Goal: Transaction & Acquisition: Purchase product/service

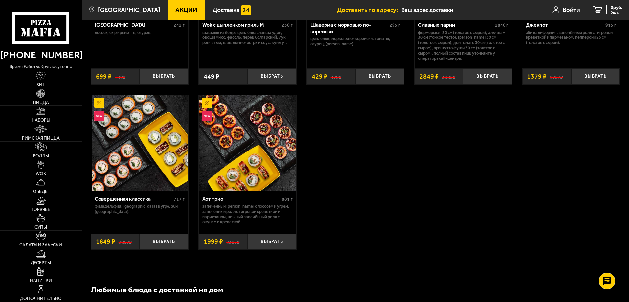
scroll to position [493, 0]
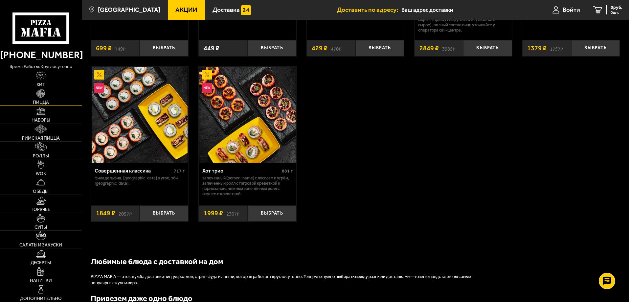
click at [46, 96] on link "Пицца" at bounding box center [41, 96] width 82 height 17
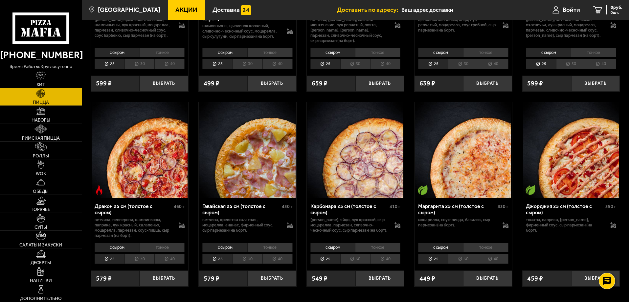
scroll to position [1150, 0]
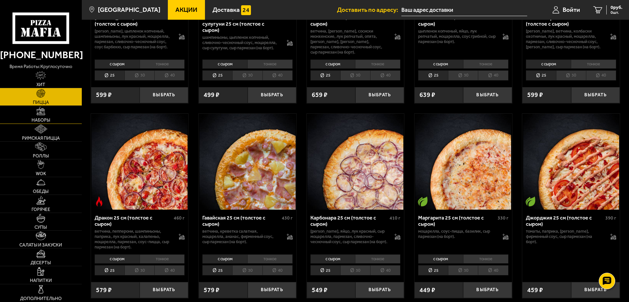
click at [64, 119] on link "Наборы" at bounding box center [41, 114] width 82 height 17
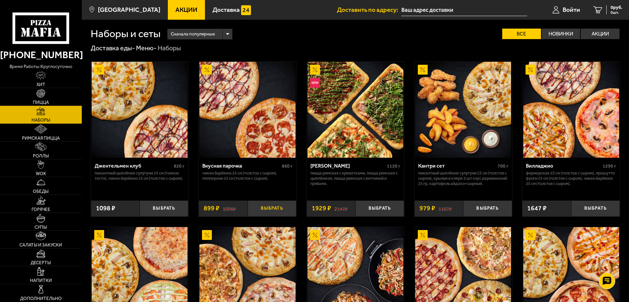
click at [266, 206] on button "Выбрать" at bounding box center [272, 208] width 49 height 16
click at [256, 208] on button "−" at bounding box center [256, 208] width 16 height 16
click at [267, 209] on button "Выбрать" at bounding box center [272, 208] width 49 height 16
click at [571, 14] on link "Войти" at bounding box center [561, 10] width 41 height 20
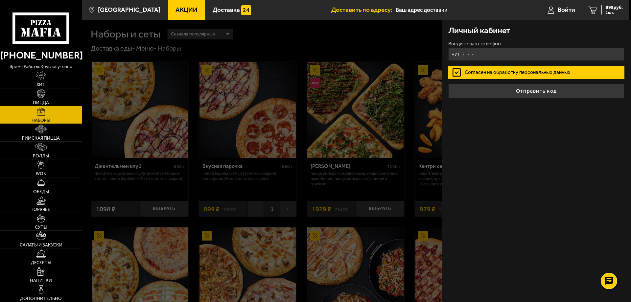
click at [479, 54] on input "+7 ( ) - -" at bounding box center [536, 54] width 176 height 13
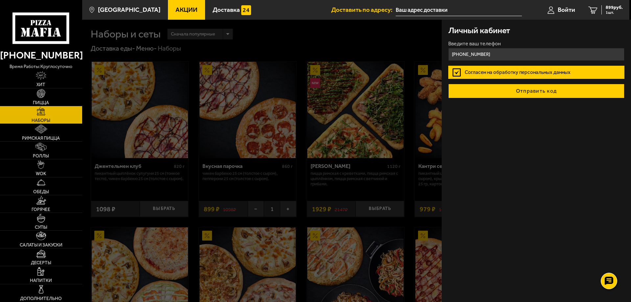
type input "[PHONE_NUMBER]"
click at [495, 91] on button "Отправить код" at bounding box center [536, 91] width 176 height 14
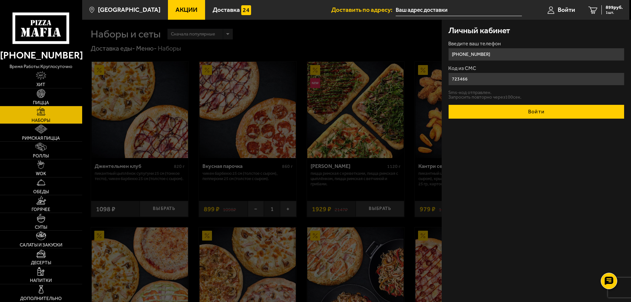
type input "723466"
click at [488, 109] on button "Войти" at bounding box center [536, 111] width 176 height 14
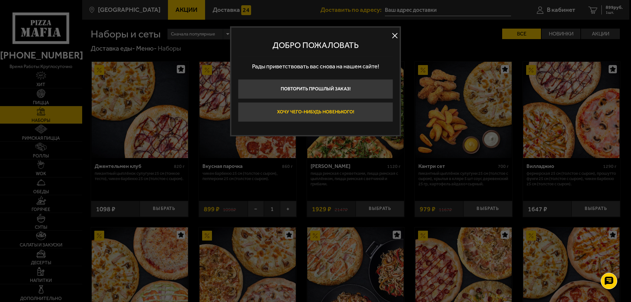
click at [351, 115] on button "Хочу чего-нибудь новенького!" at bounding box center [315, 112] width 155 height 20
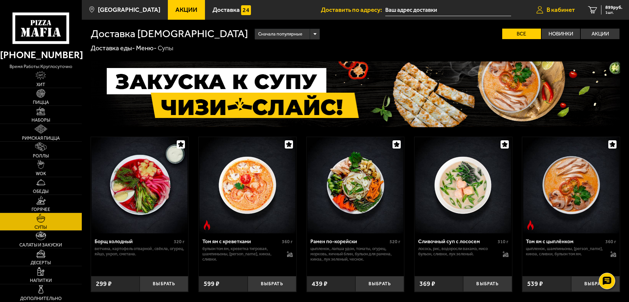
click at [567, 12] on span "В кабинет" at bounding box center [561, 10] width 28 height 6
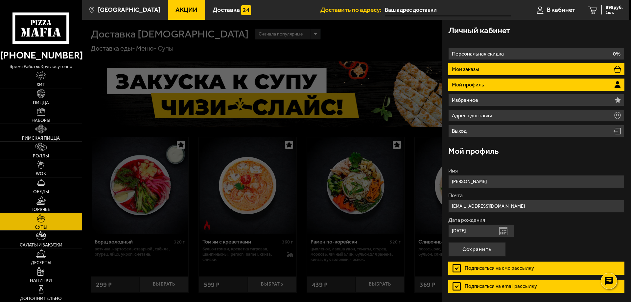
click at [510, 70] on li "Мои заказы" at bounding box center [536, 69] width 176 height 12
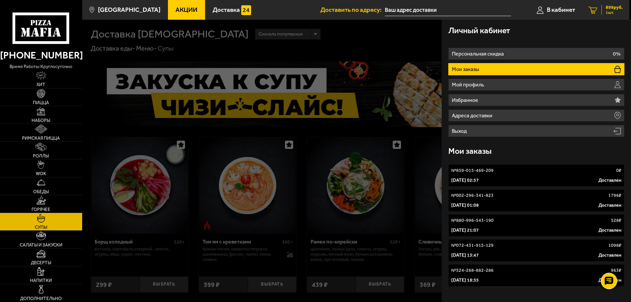
click at [606, 12] on span "1 шт." at bounding box center [613, 13] width 17 height 4
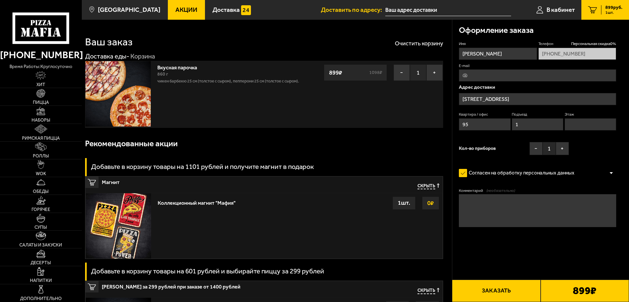
type input "[STREET_ADDRESS]"
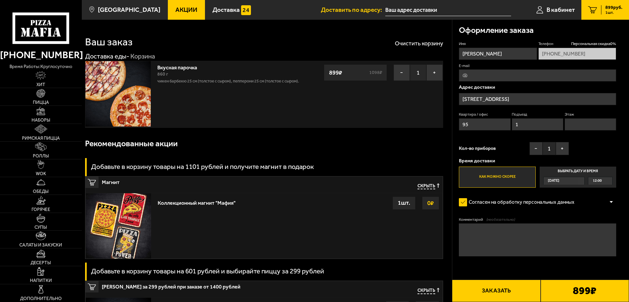
drag, startPoint x: 510, startPoint y: 77, endPoint x: 461, endPoint y: 81, distance: 48.8
click at [461, 81] on input "E-mail" at bounding box center [537, 75] width 157 height 12
type input "[EMAIL_ADDRESS][DOMAIN_NAME]"
click at [520, 98] on input "[STREET_ADDRESS]" at bounding box center [537, 99] width 157 height 12
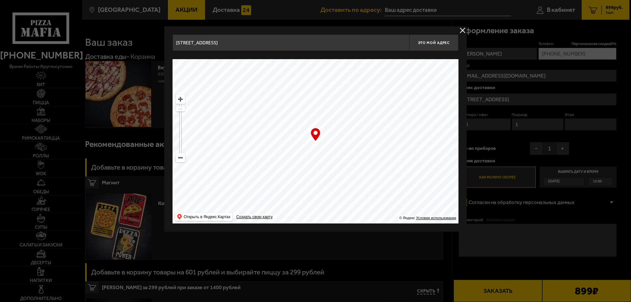
click at [333, 47] on input "[STREET_ADDRESS]" at bounding box center [290, 42] width 236 height 16
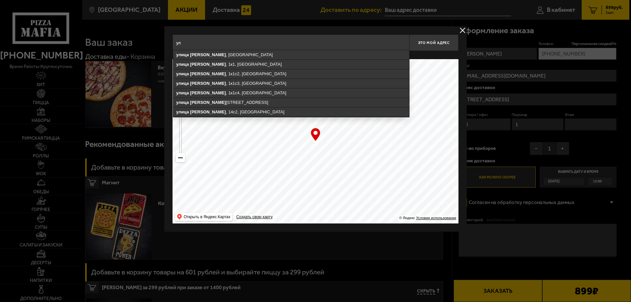
type input "у"
type input "большеви"
